Goal: Communication & Community: Answer question/provide support

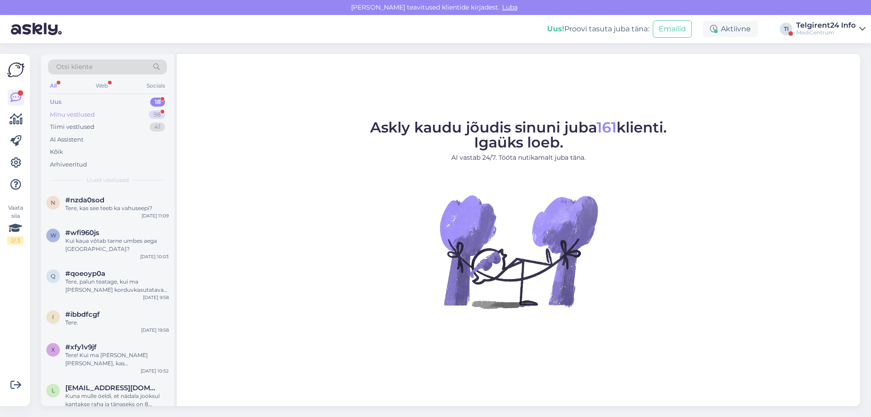
click at [104, 118] on div "Minu vestlused 98" at bounding box center [107, 114] width 119 height 13
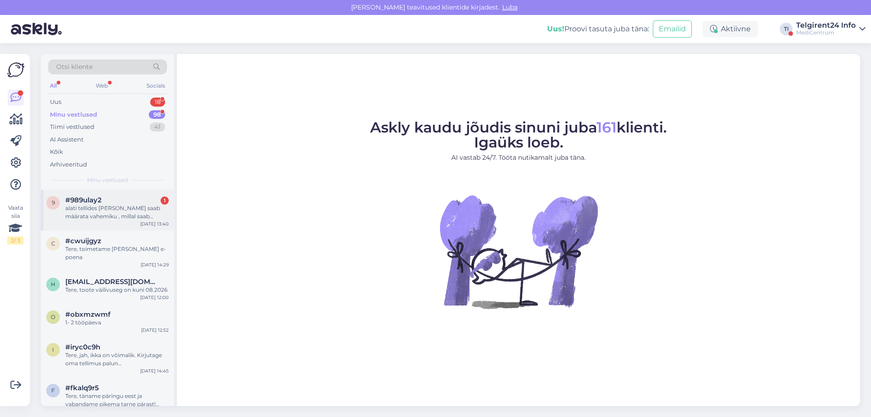
click at [114, 203] on div "#989ulay2 1" at bounding box center [116, 200] width 103 height 8
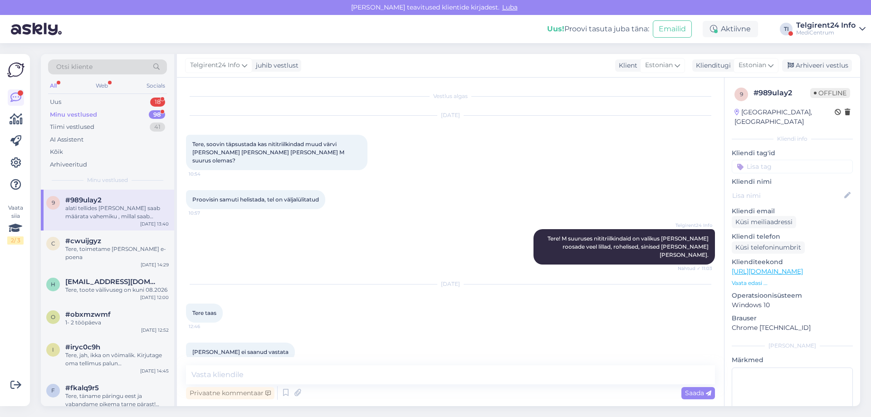
scroll to position [1048, 0]
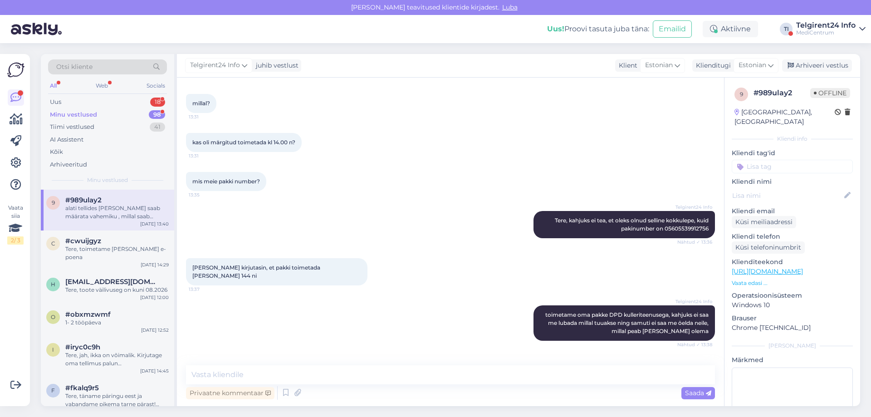
click at [820, 29] on div "MediCentrum" at bounding box center [825, 32] width 59 height 7
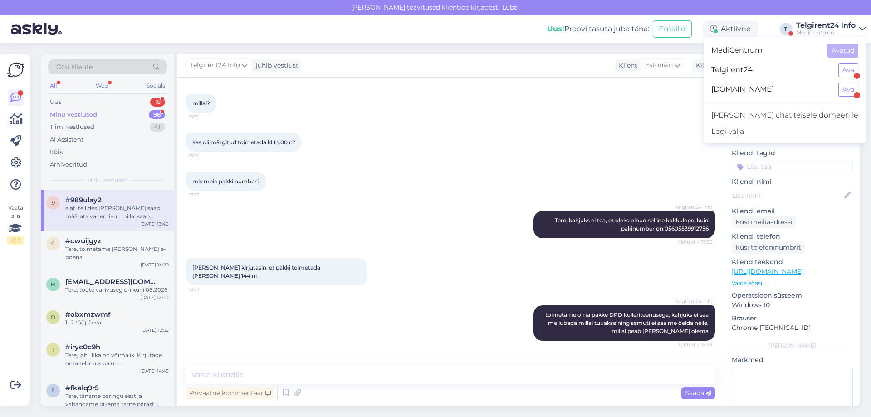
click at [801, 68] on span "Telgirent24" at bounding box center [772, 70] width 120 height 14
click at [850, 69] on button "Ava" at bounding box center [849, 70] width 20 height 14
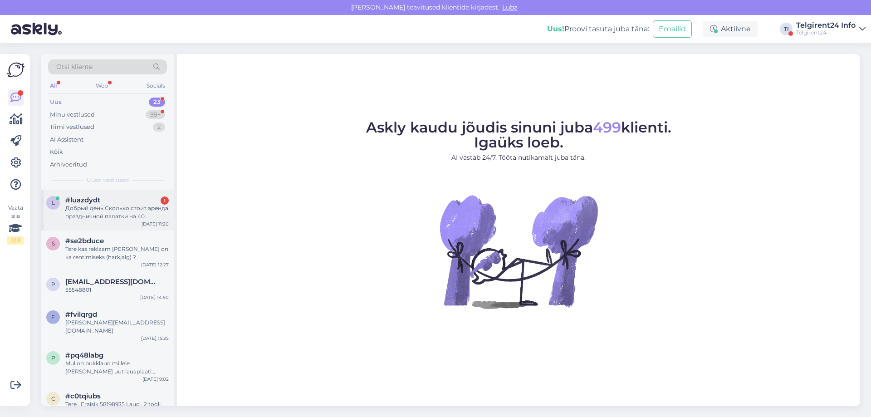
click at [110, 205] on div "Добрый день Сколько стоит аренда праздничной палатки на 40 человек" at bounding box center [116, 212] width 103 height 16
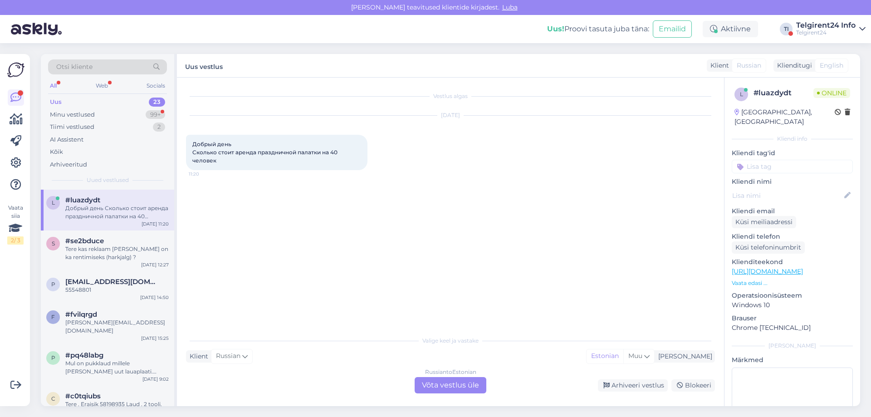
click at [270, 159] on div "Добрый день Сколько стоит аренда праздничной палатки на 40 человек 11:20" at bounding box center [277, 152] width 182 height 35
drag, startPoint x: 190, startPoint y: 143, endPoint x: 225, endPoint y: 164, distance: 41.1
click at [225, 164] on div "Добрый день Сколько стоит аренда праздничной палатки на 40 человек 11:20" at bounding box center [277, 152] width 182 height 35
copy span "Добрый день Сколько стоит аренда праздничной палатки на 40 человек"
click at [433, 384] on div "Russian to Estonian Võta vestlus üle" at bounding box center [451, 385] width 72 height 16
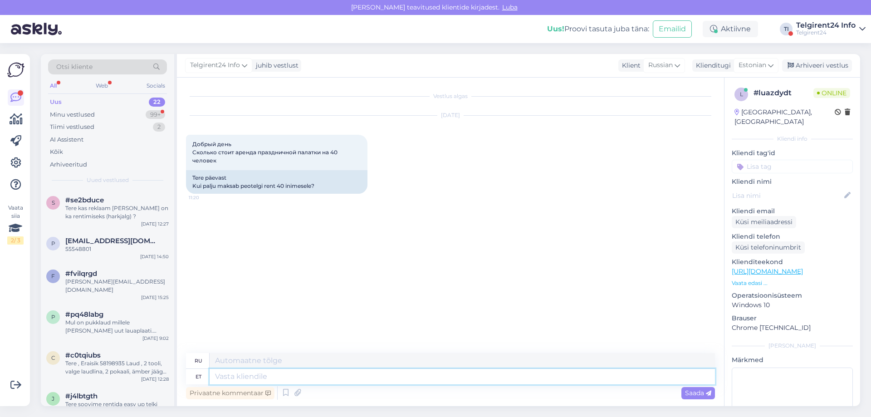
click at [359, 375] on textarea at bounding box center [463, 376] width 506 height 15
type textarea "Tere,"
type textarea "Привет,"
type textarea "Tere, 40 i"
type textarea "Привет, 40"
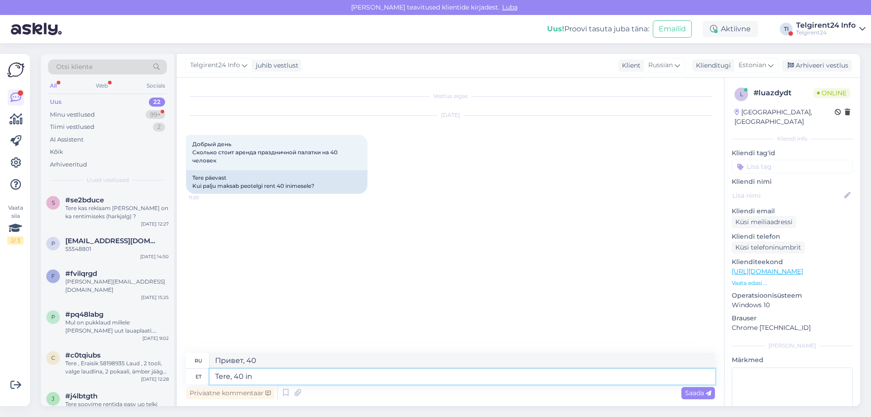
type textarea "Tere, 40 ini"
type textarea "Привет, 40 человек"
type textarea "Tere, 40 inimest mahutab"
type textarea "Здравствуйте, здесь могут разместиться 40 человек."
type textarea "Tere, 40 inimest mahutab peotelk s"
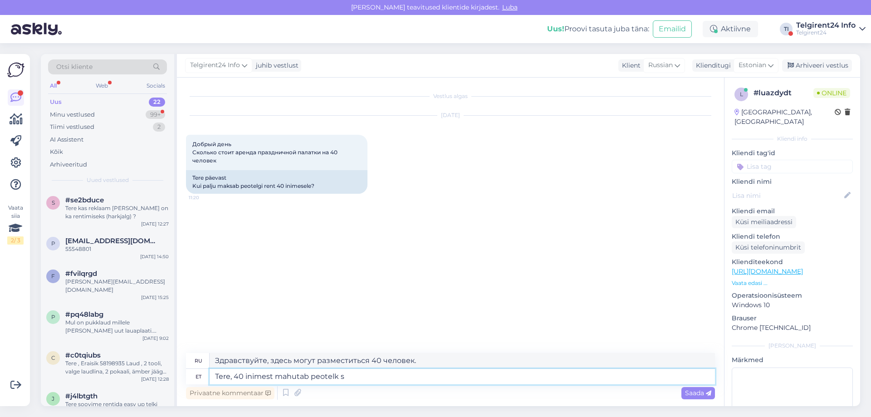
type textarea "Здравствуйте, праздничная палатка вмещает 40 человек."
type textarea "Tere, 40 inimest mahutab peotelk suuruses 5"
type textarea "Здравствуйте, размер шатра позволяет вместить 40 человек."
type textarea "Tere, 40 inimest mahutab peotelk suuruses 5x"
type textarea "Здравствуйте, шатер размером 5 вмещает 40 человек."
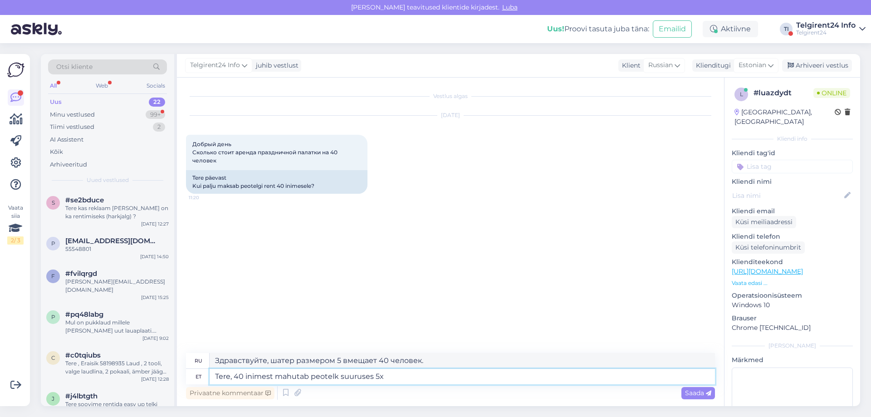
type textarea "Tere, 40 inimest mahutab peotelk suuruses 5x8"
type textarea "Здравствуйте, палатка для вечеринок размером 5х8 вмещает 40 человек."
type textarea "Tere, 40 inimest mahutab peotelk suuruses 5x8. Selle hi"
type textarea "Здравствуйте, палатка для вечеринок размером 5х8 футов вмещает 40 человек."
type textarea "Tere, 40 inimest mahutab peotelk suuruses 5x8. Selle hind on"
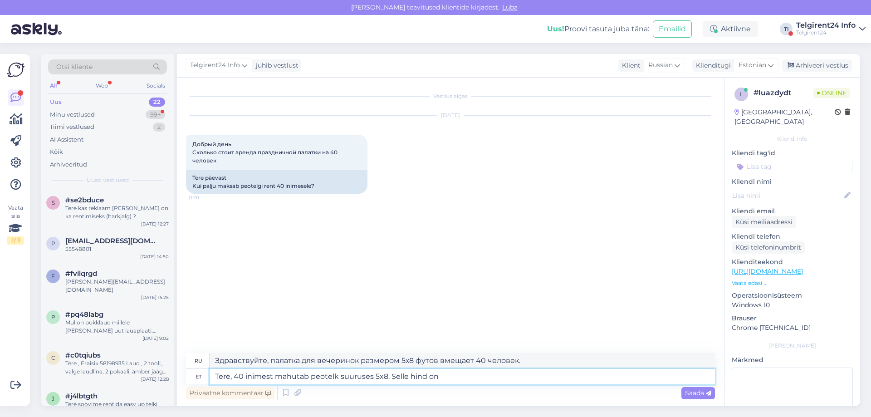
type textarea "Здравствуйте, палатка для вечеринок размером 5х8 футов вмещает 40 человек. Цена:"
type textarea "Tere, 40 inimest mahutab peotelk suuruses 5x8. Selle hind on 129€+"
type textarea "Здравствуйте, палатка для вечеринок размером 5х8 футов вмещает 40 человек. Стои…"
type textarea "Tere, 40 inimest mahutab peotelk suuruses 5x8. Selle hind on 129€+km."
type textarea "Здравствуйте, праздничный шатер размером 5х8 вмещает 40 человек. Стоимость — 12…"
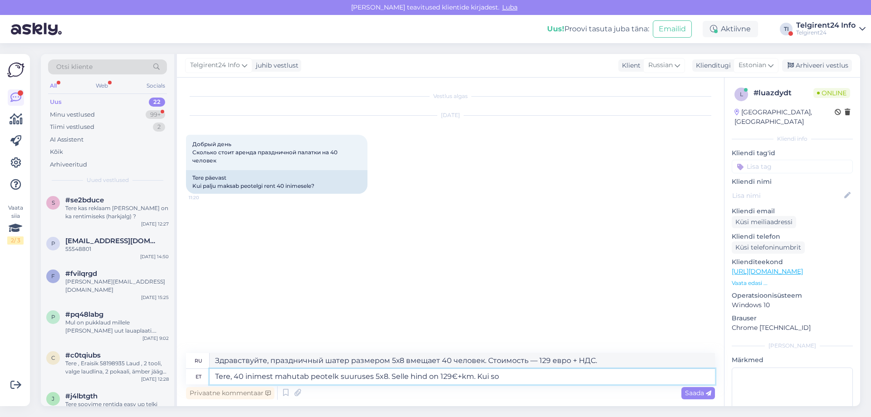
type textarea "Tere, 40 inimest mahutab peotelk suuruses 5x8. Selle hind on 129€+km. Kui soo"
type textarea "Здравствуйте, палатка для вечеринок размером 5х8 футов вмещает 40 человек. Цена…"
type textarea "Tere, 40 inimest mahutab peotelk suuruses 5x8. Selle hind on 129€+km. Kui soovi…"
type textarea "Здравствуйте, праздничный шатер 5x8 вмещает 40 человек. Цена 129 евро + НДС. Ес…"
type textarea "Tere, 40 inimest mahutab peotelk suuruses 5x8. Selle hind on 129€+km. Kui soovi…"
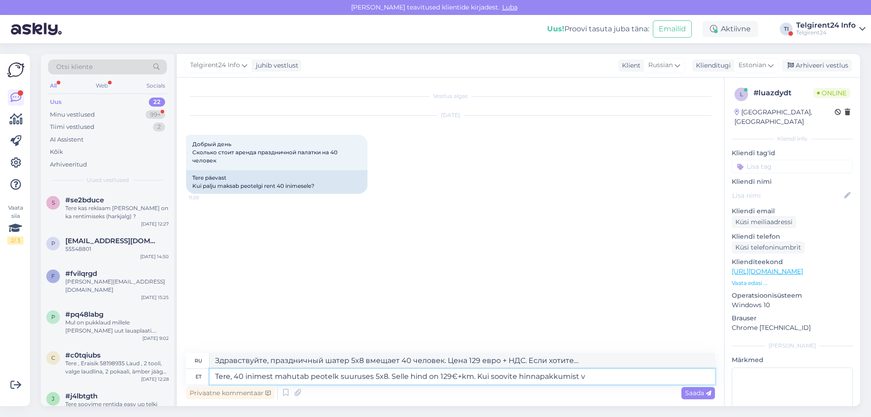
type textarea "Здравствуйте! Палатка для вечеринок размером 5x8 вмещает 40 человек. Цена 129 е…"
type textarea "Tere, 40 inimest mahutab peotelk suuruses 5x8. Selle hind on 129€+km. Kui soovi…"
type textarea "Здравствуйте! Палатка для вечеринок размером 5x8 вмещает 40 человек. Цена 129 е…"
type textarea "Tere, 40 inimest mahutab peotelk suuruses 5x8. Selle hind on 129€+km. Kui soovi…"
type textarea "Здравствуйте! Шатер для вечеринок 5x8 вмещает 40 человек. Цена 129 евро + НДС. …"
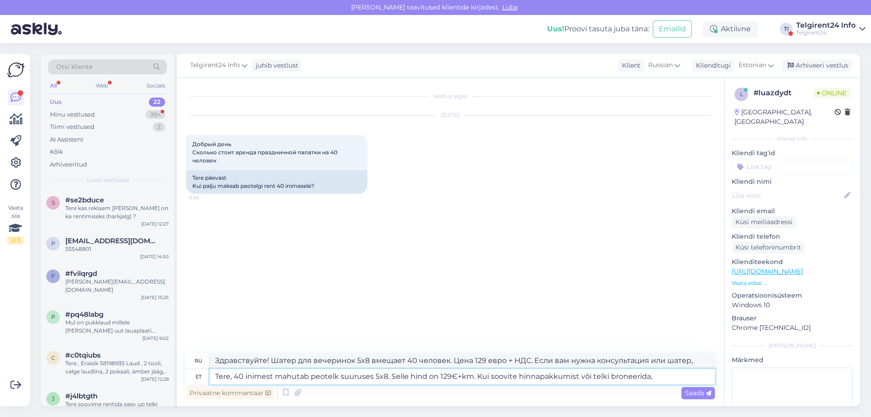
type textarea "Tere, 40 inimest mahutab peotelk suuruses 5x8. Selle hind on 129€+km. Kui soovi…"
type textarea "Здравствуйте! Шатер для вечеринок размером 5x8 вмещает 40 человек. Цена — 129 е…"
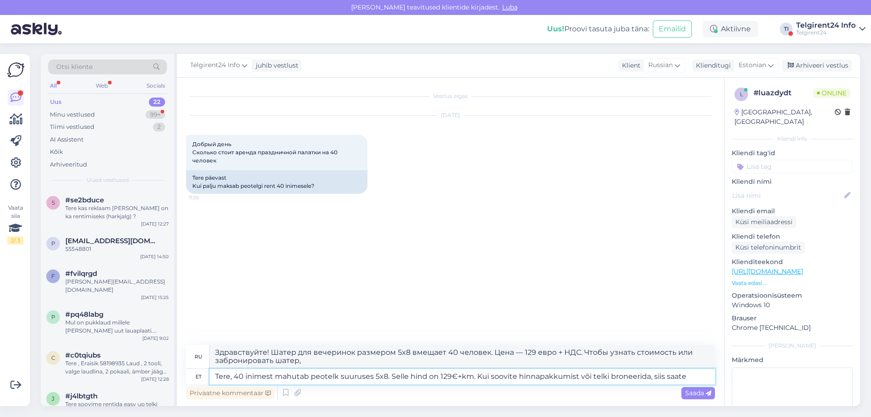
type textarea "Tere, 40 inimest mahutab peotelk suuruses 5x8. Selle hind on 129€+km. Kui soovi…"
type textarea "Здравствуйте! Шатер для вечеринок 5x8 вмещает 40 человек. Цена 129 евро + НДС. …"
type textarea "Tere, 40 inimest mahutab peotelk suuruses 5x8. Selle hind on 129€+km. Kui soovi…"
type textarea "Здравствуйте! Шатер для вечеринок размером 5x8 вмещает 40 человек. Цена — 129 е…"
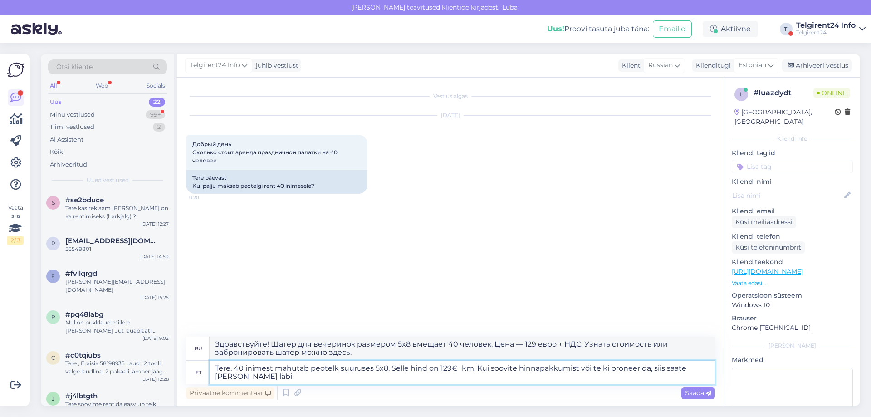
type textarea "Tere, 40 inimest mahutab peotelk suuruses 5x8. Selle hind on 129€+km. Kui soovi…"
type textarea "Здравствуйте! Шатер для вечеринок размером 5x8 вмещает 40 человек. Цена — 129 е…"
type textarea "Tere, 40 inimest mahutab peotelk suuruses 5x8. Selle hind on 129€+km. Kui soovi…"
type textarea "Здравствуйте! Шатер для вечеринок размером 5x8 вмещает 40 человек. Цена — 129 е…"
type textarea "Tere, 40 inimest mahutab peotelk suuruses 5x8. Selle hind on 129€+km. Kui soovi…"
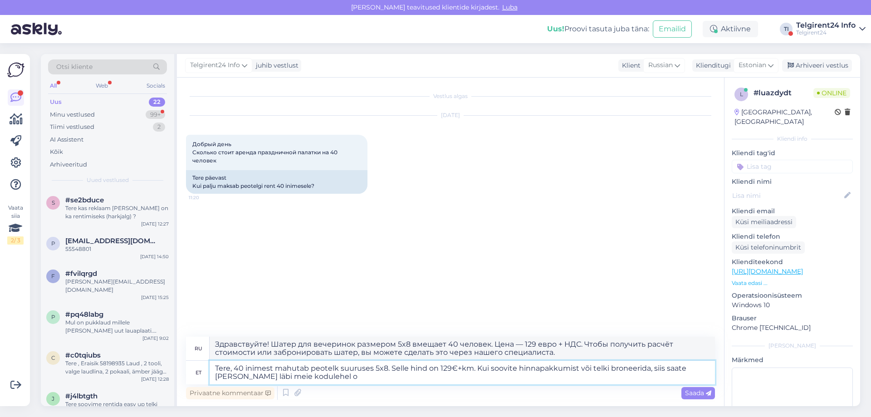
type textarea "Здравствуйте! Шатер для вечеринок размером 5x8 вмещает 40 человек. Стоимость — …"
type textarea "Tere, 40 inimest mahutab peotelk suuruses 5x8. Selle hind on 129€+km. Kui soovi…"
type textarea "Здравствуйте! Шатер для вечеринок размером 5x8 вмещает 40 человек. Стоимость — …"
type textarea "Tere, 40 inimest mahutab peotelk suuruses 5x8. Selle hind on 129€+km. Kui soovi…"
type textarea "Здравствуйте! Шатер для вечеринок размером 5x8 вмещает 40 человек. Цена — 129 е…"
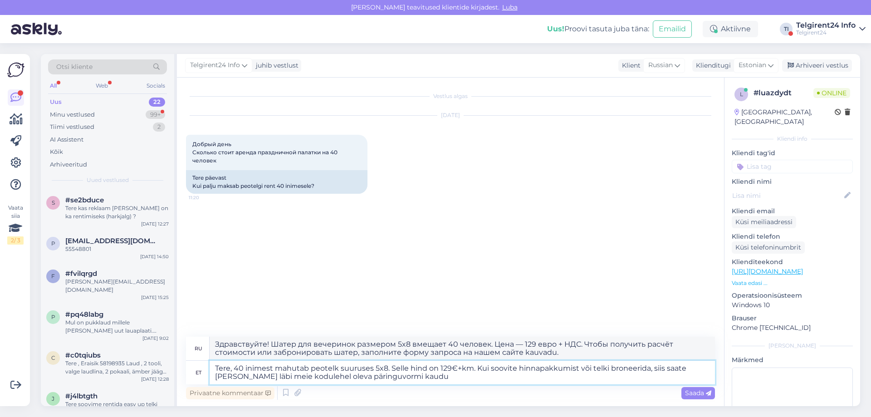
type textarea "Tere, 40 inimest mahutab peotelk suuruses 5x8. Selle hind on 129€+km. Kui soovi…"
type textarea "Здравствуйте! Шатер для вечеринок размером 5x8 вмещает 40 человек. Стоимость — …"
type textarea "Tere, 40 inimest mahutab peotelk suuruses 5x8. Selle hind on 129€+km. Kui soovi…"
type textarea "Здравствуйте! Шатер для вечеринок 5x8 вмещает 40 человек. Цена — 129 евро + НДС…"
type textarea "Tere, 40 inimest mahutab peotelk suuruses 5x8. Selle hind on 129€+km. Kui soovi…"
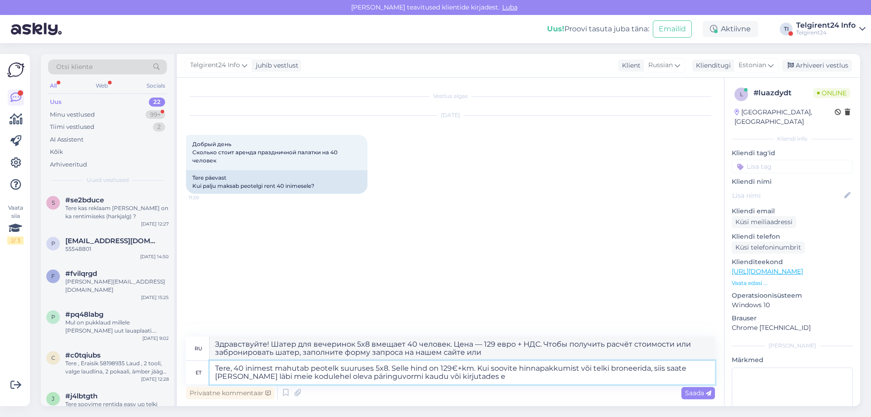
type textarea "Здравствуйте! Шатер для вечеринок 5x8 вмещает 40 человек. Цена — 129 евро + НДС…"
type textarea "Tere, 40 inimest mahutab peotelk suuruses 5x8. Selle hind on 129€+km. Kui soovi…"
type textarea "Здравствуйте! Шатер для вечеринок размером 5x8 вмещает 40 человек. Стоимость — …"
type textarea "Tere, 40 inimest mahutab peotelk suuruses 5x8. Selle hind on 129€+km. Kui soovi…"
type textarea "Здравствуйте! В палатке для вечеринок размером 5x8 футов могут разместиться 40 …"
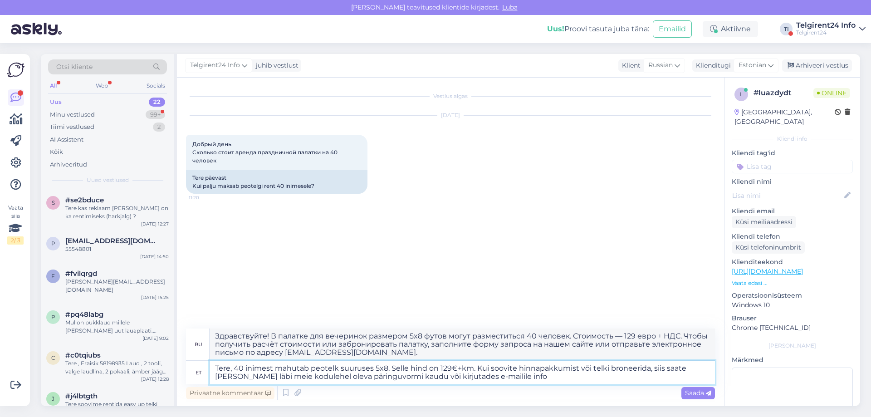
type textarea "Tere, 40 inimest mahutab peotelk suuruses 5x8. Selle hind on 129€+km. Kui soovi…"
type textarea "Здравствуйте! Шатер для вечеринок размером 5x8 футов вмещает 40 человек. Его ст…"
type textarea "Tere, 40 inimest mahutab peotelk suuruses 5x8. Selle hind on 129€+km. Kui soovi…"
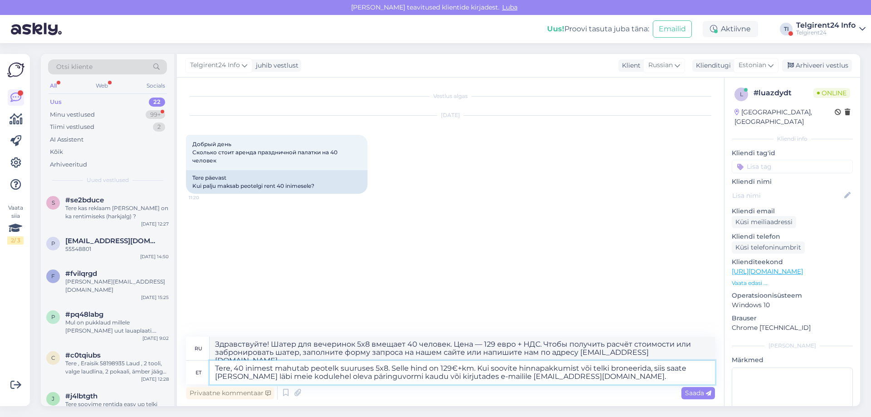
type textarea "Здравствуйте! В палатке для вечеринок размером 5x8 вмещается 40 человек. Стоимо…"
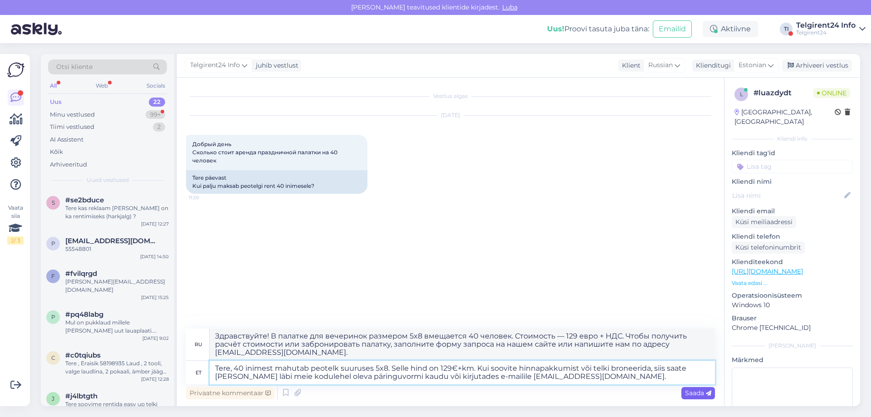
type textarea "Tere, 40 inimest mahutab peotelk suuruses 5x8. Selle hind on 129€+km. Kui soovi…"
click at [701, 394] on span "Saada" at bounding box center [698, 393] width 26 height 8
